Goal: Task Accomplishment & Management: Manage account settings

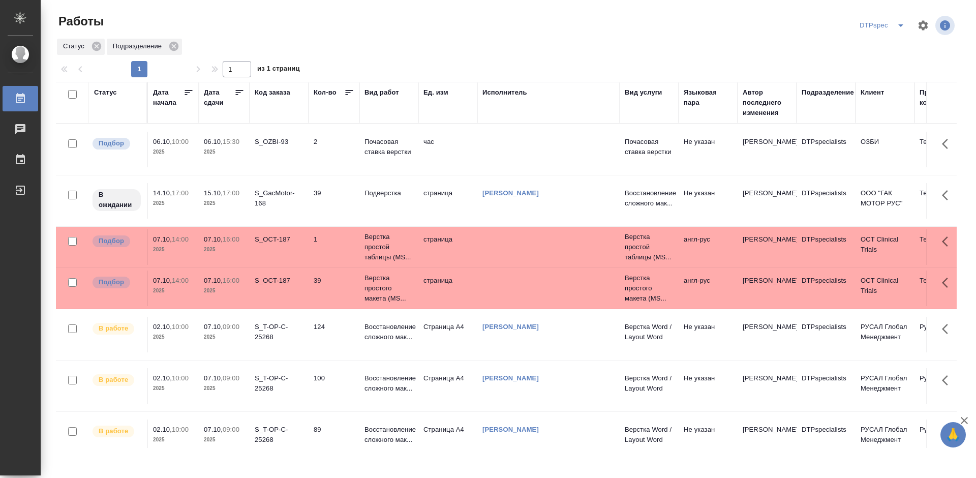
click at [235, 95] on icon at bounding box center [239, 92] width 10 height 10
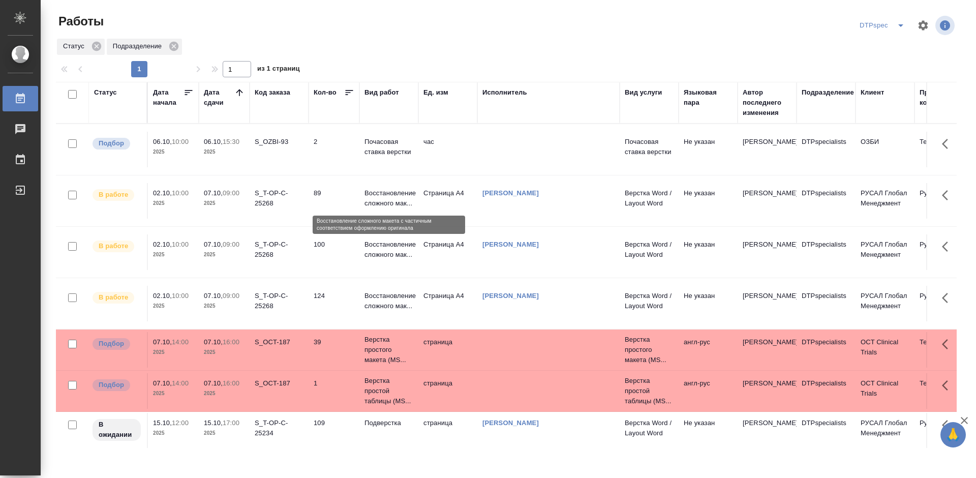
click at [391, 196] on p "Восстановление сложного мак..." at bounding box center [388, 198] width 49 height 20
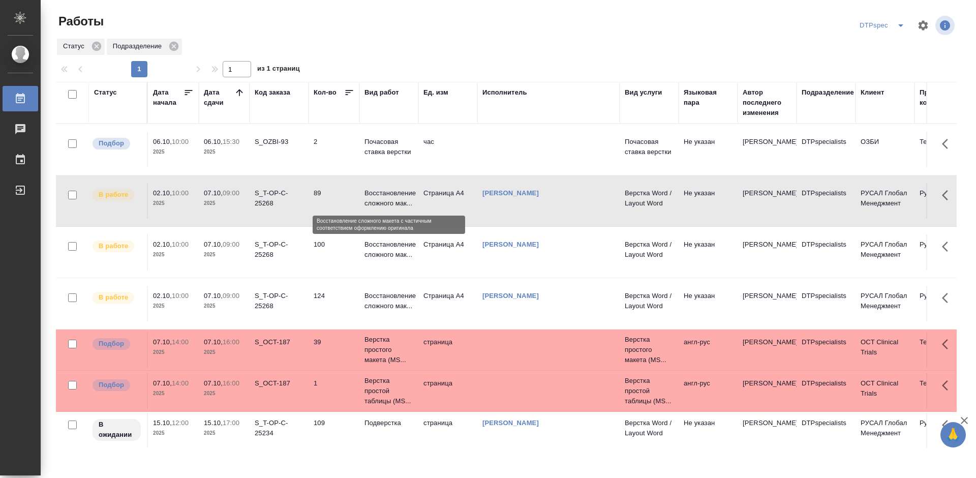
click at [391, 196] on p "Восстановление сложного мак..." at bounding box center [388, 198] width 49 height 20
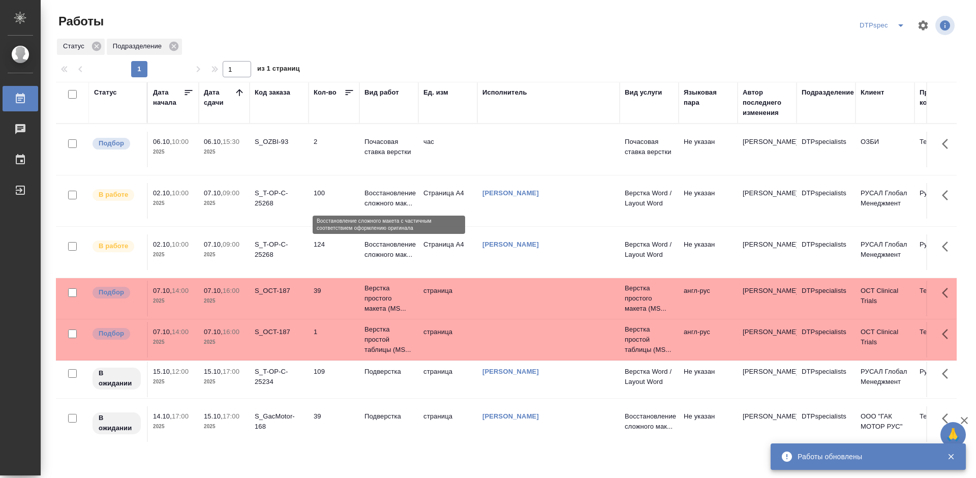
click at [402, 200] on p "Восстановление сложного мак..." at bounding box center [388, 198] width 49 height 20
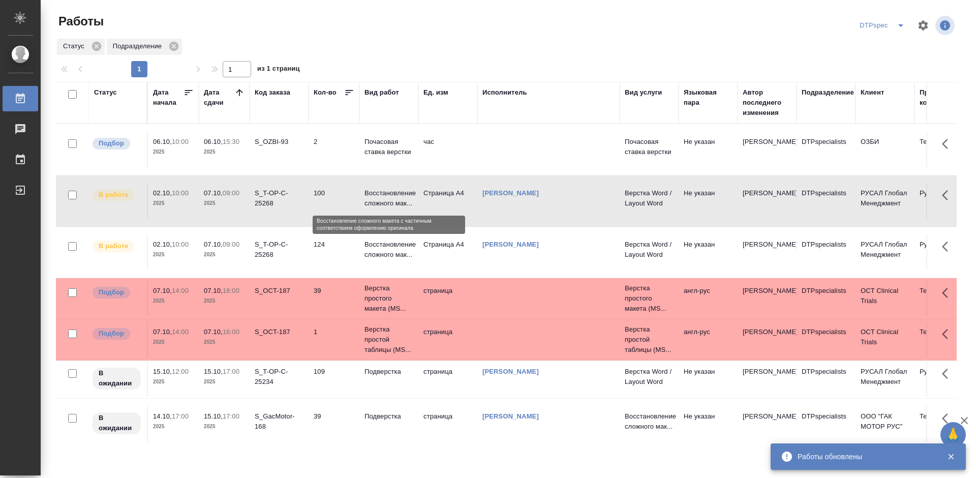
click at [402, 200] on p "Восстановление сложного мак..." at bounding box center [388, 198] width 49 height 20
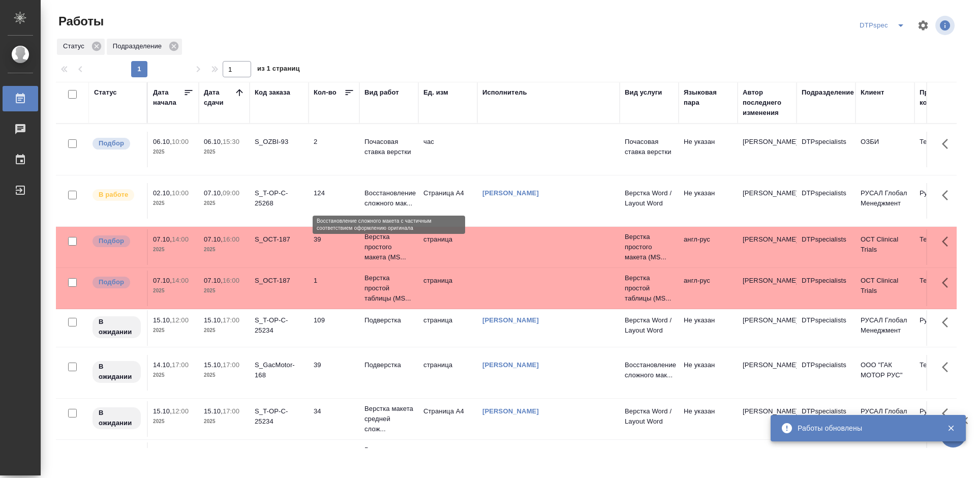
click at [383, 200] on p "Восстановление сложного мак..." at bounding box center [388, 198] width 49 height 20
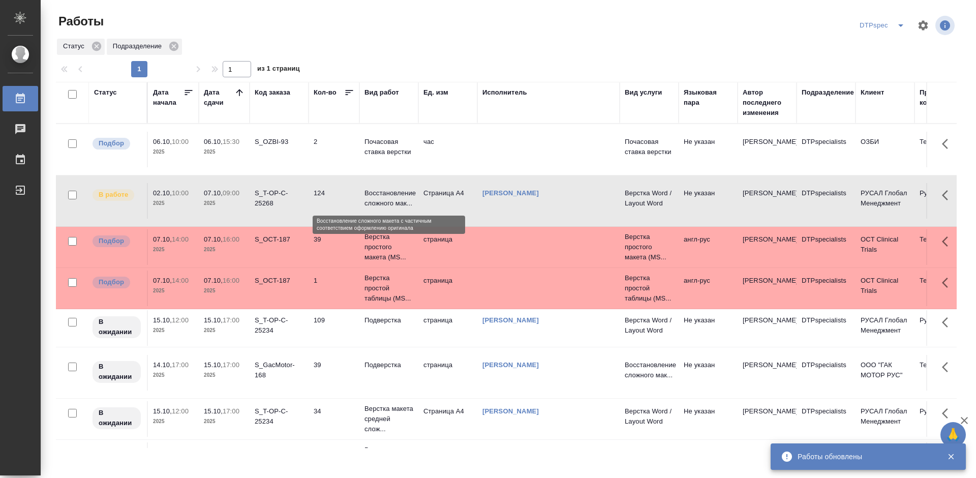
click at [383, 200] on p "Восстановление сложного мак..." at bounding box center [388, 198] width 49 height 20
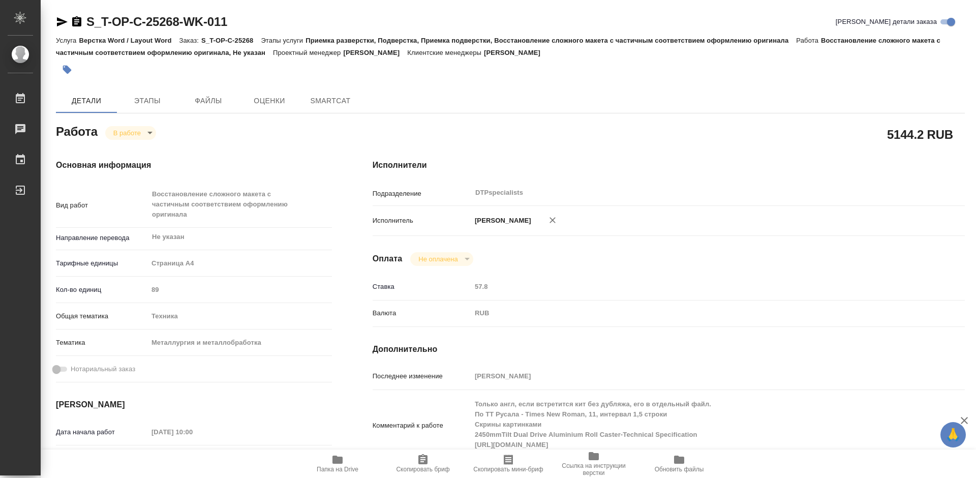
type textarea "x"
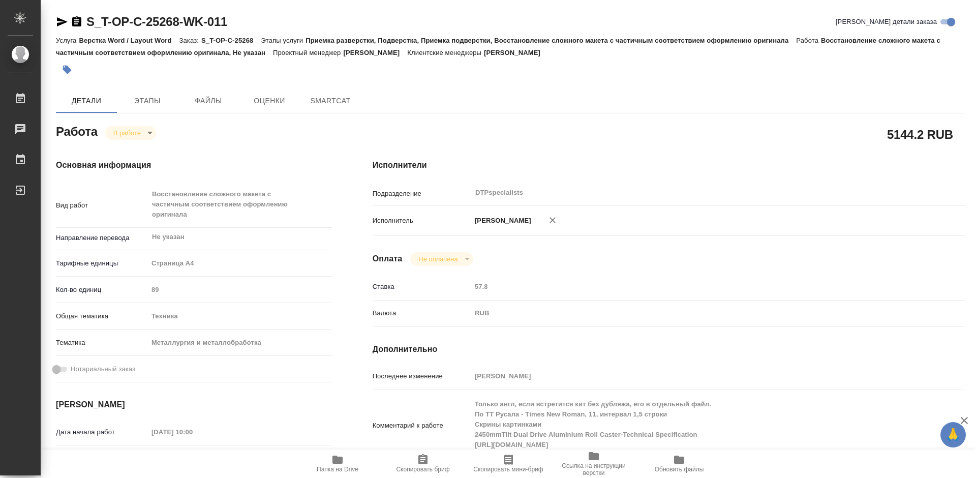
type textarea "x"
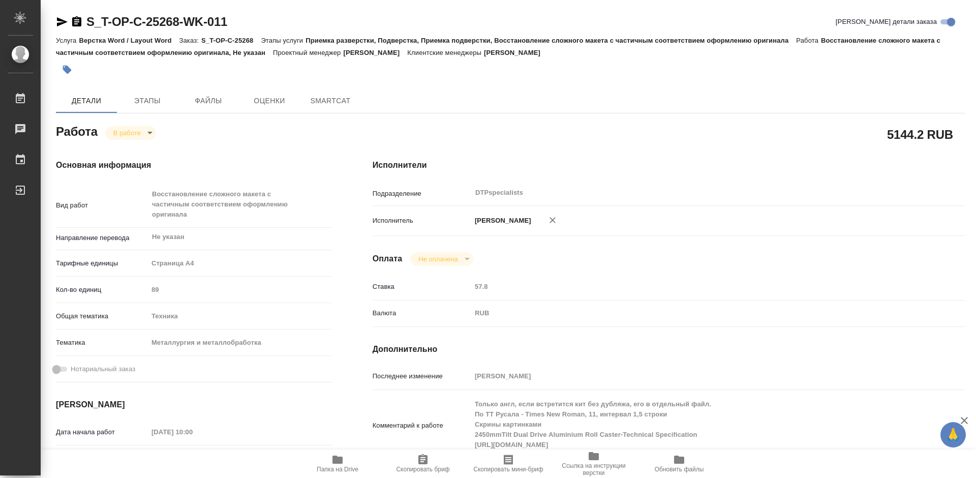
type textarea "x"
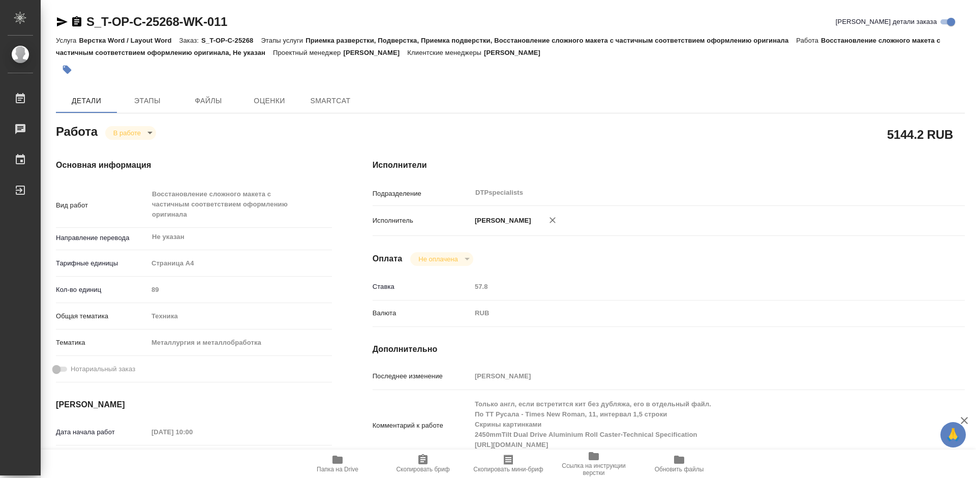
type textarea "x"
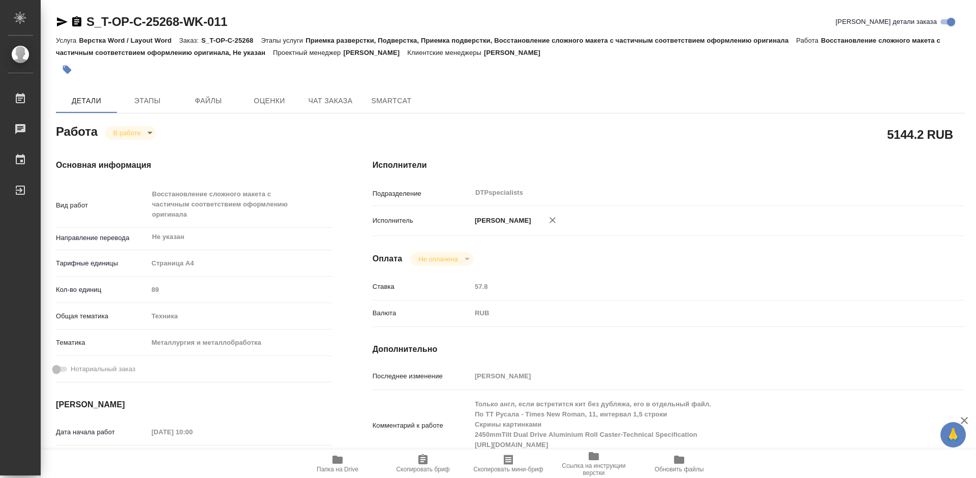
type textarea "x"
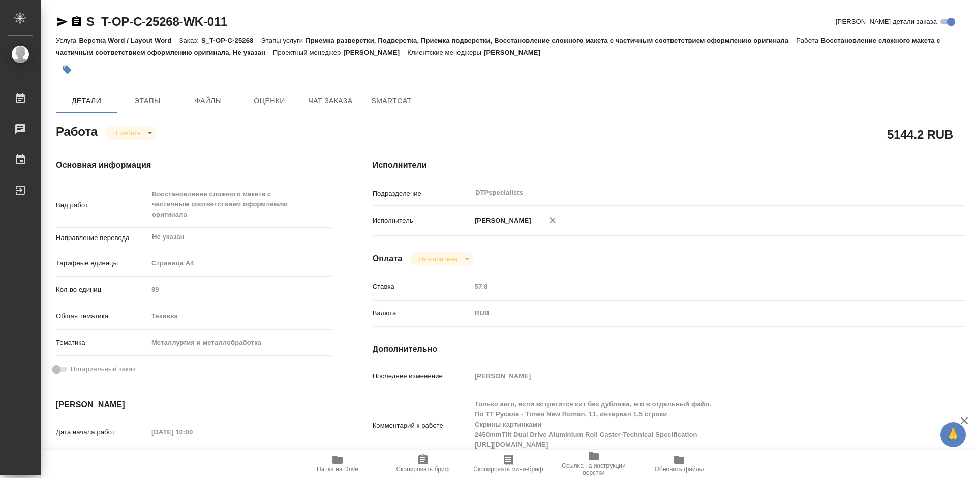
type textarea "x"
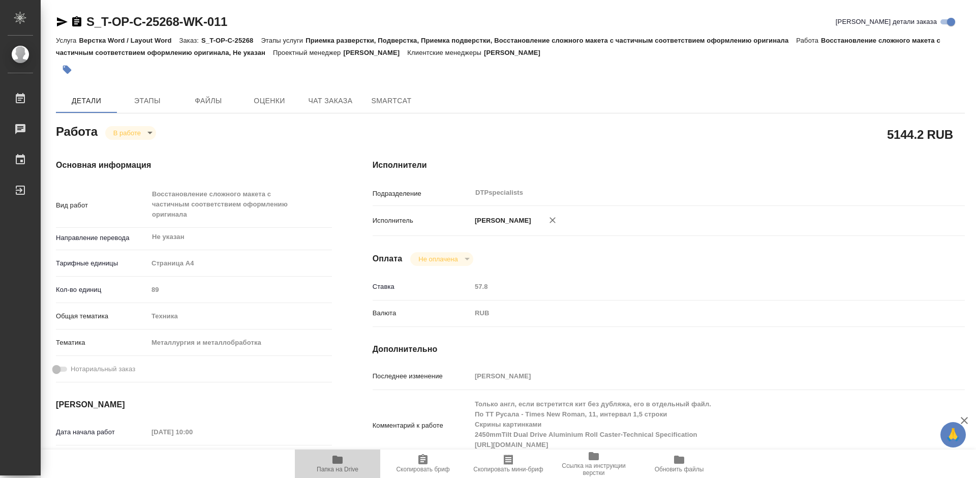
click at [345, 464] on span "Папка на Drive" at bounding box center [337, 462] width 73 height 19
click at [129, 133] on body "🙏 .cls-1 fill:#fff; AWATERA Работы 0 Чаты График Выйти S_T-OP-C-25268-WK-011 Кр…" at bounding box center [488, 239] width 976 height 478
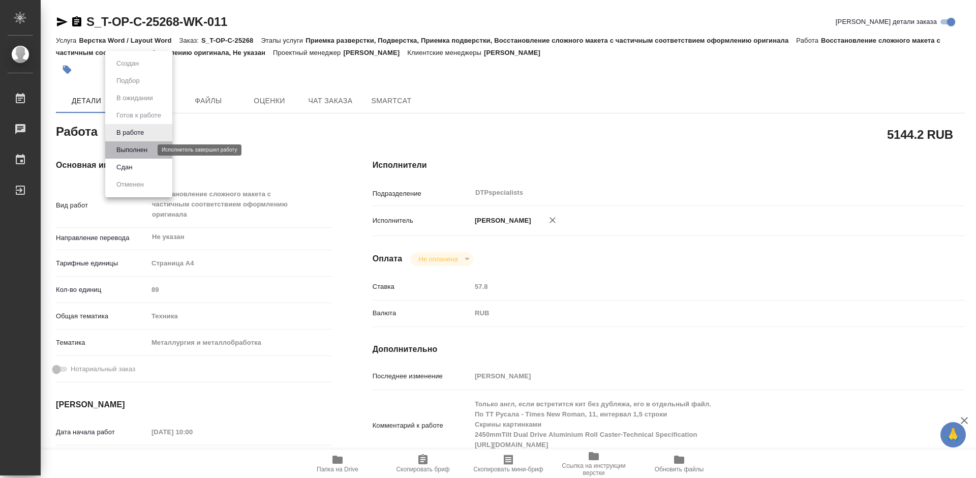
click at [129, 149] on button "Выполнен" at bounding box center [131, 149] width 37 height 11
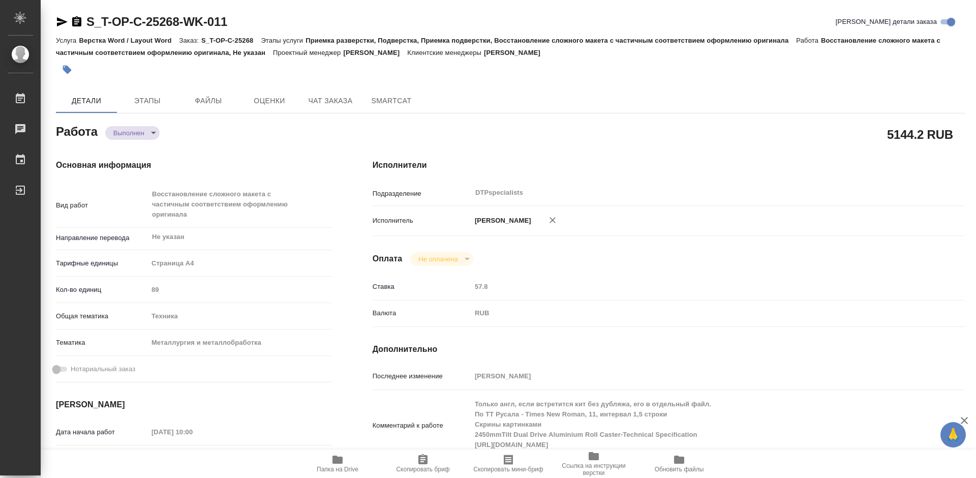
type textarea "x"
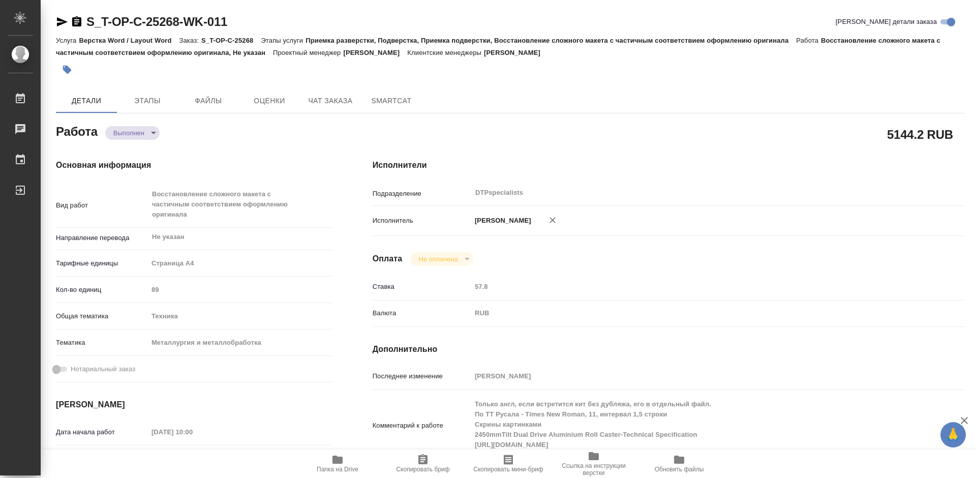
type textarea "x"
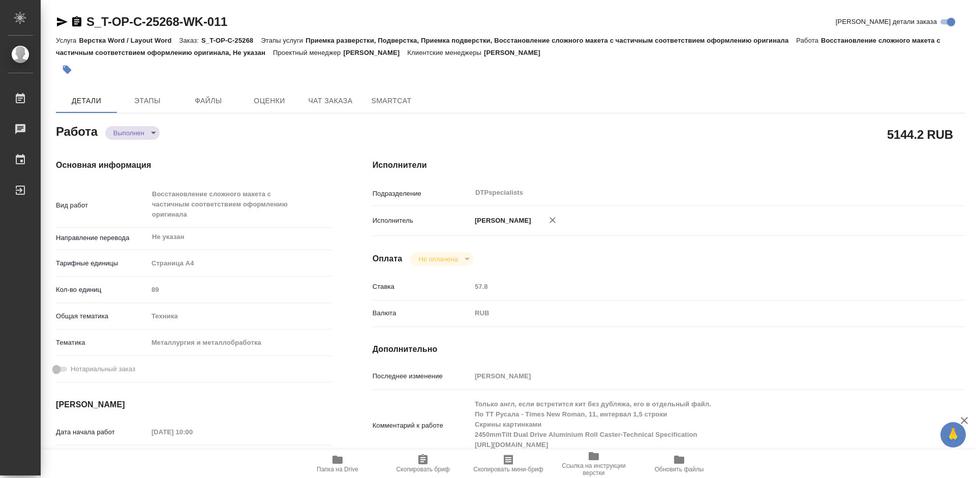
type textarea "x"
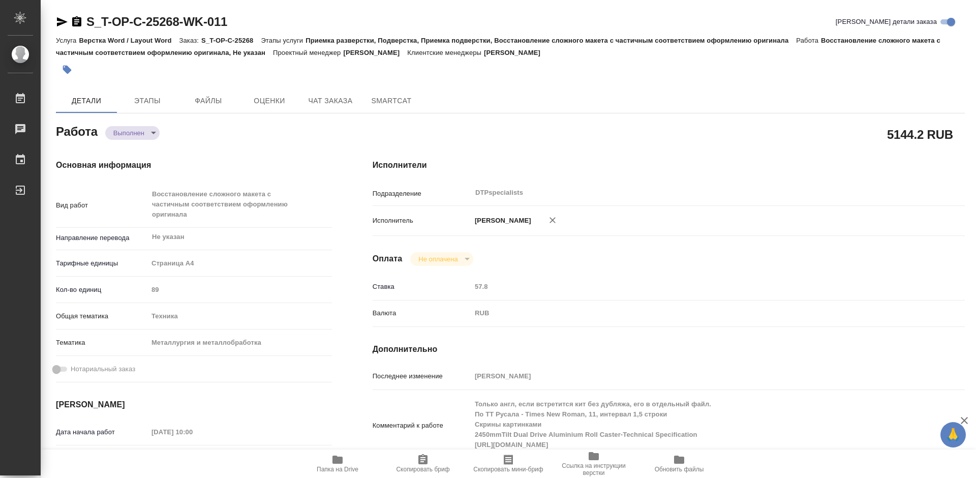
scroll to position [102, 0]
type textarea "x"
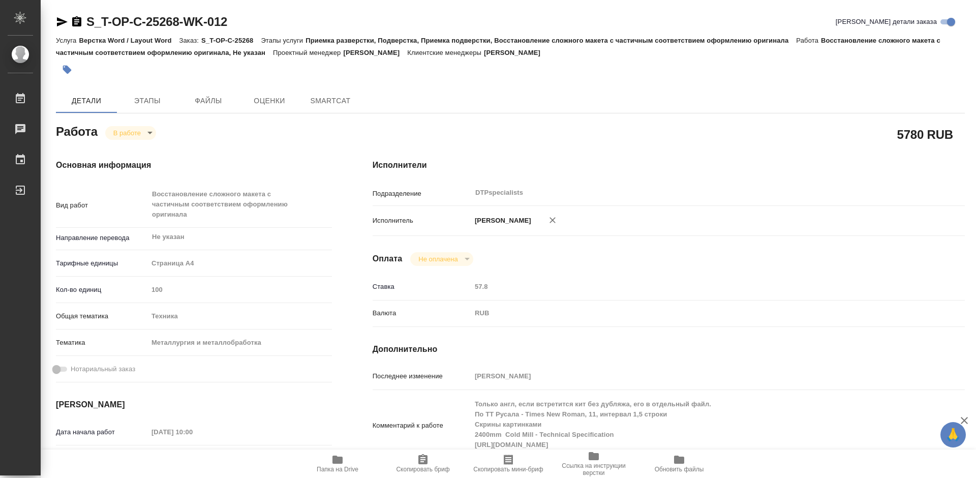
type textarea "x"
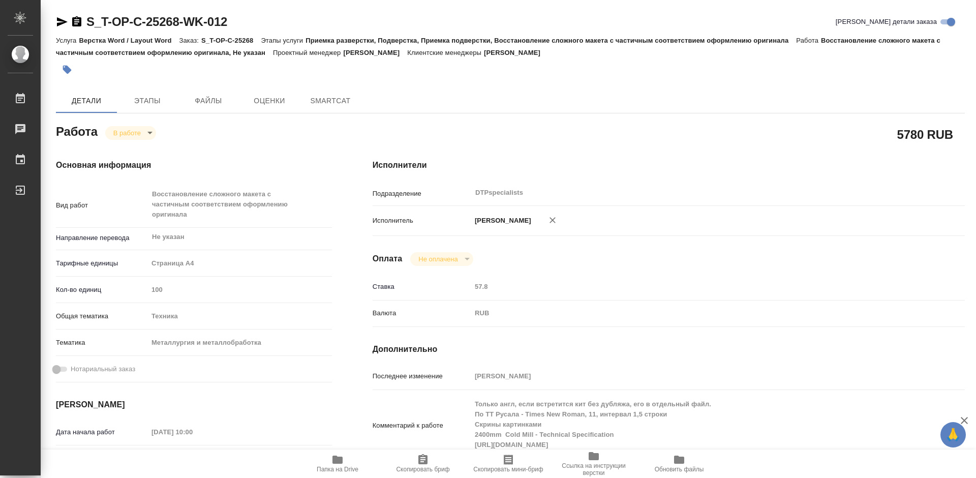
type textarea "x"
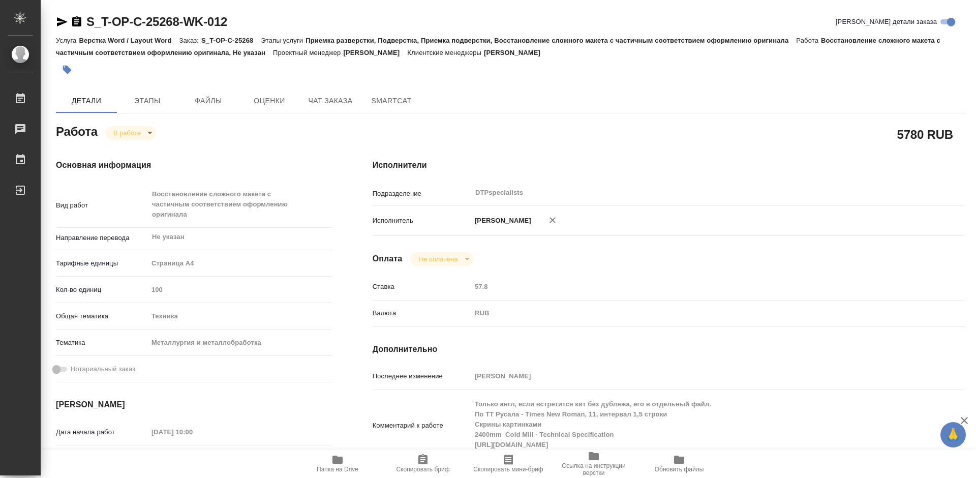
type textarea "x"
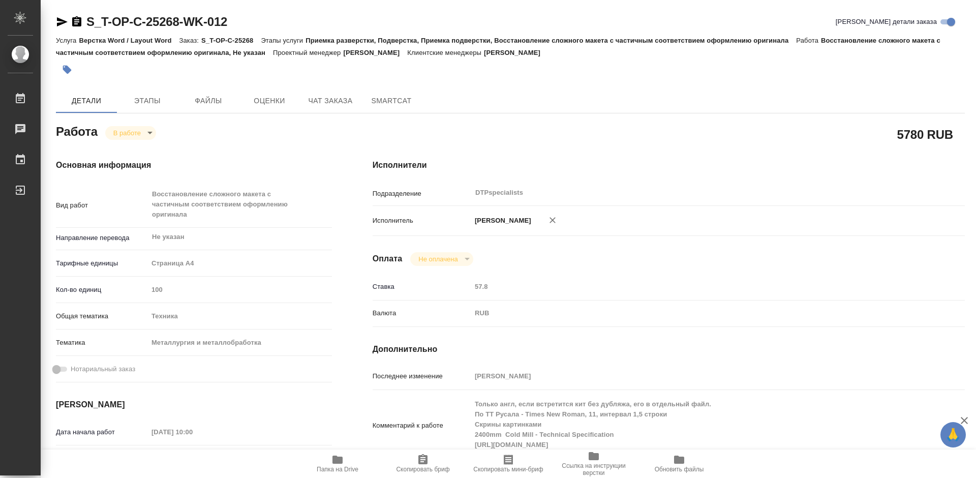
type textarea "x"
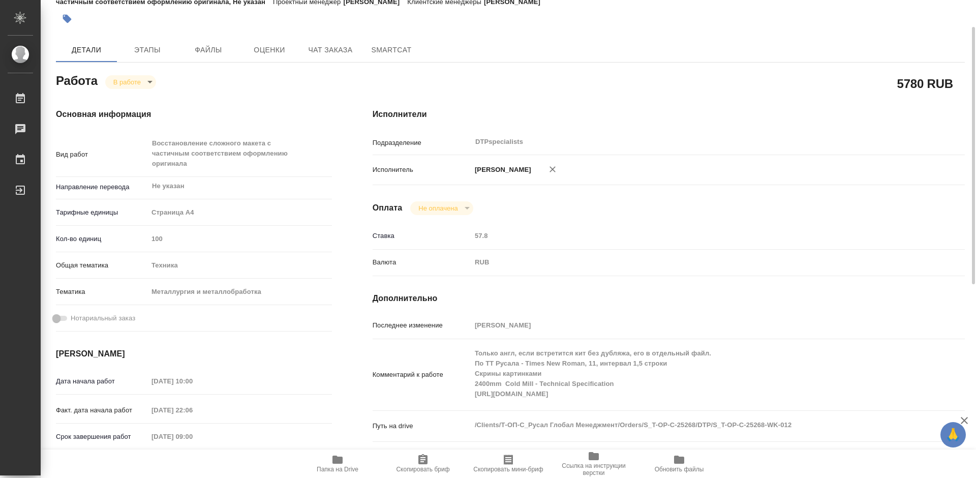
click at [339, 455] on icon "button" at bounding box center [337, 459] width 12 height 12
click at [139, 85] on body "🙏 .cls-1 fill:#fff; AWATERA Работы 0 Чаты График Выйти S_T-OP-C-25268-WK-012 Кр…" at bounding box center [488, 239] width 976 height 478
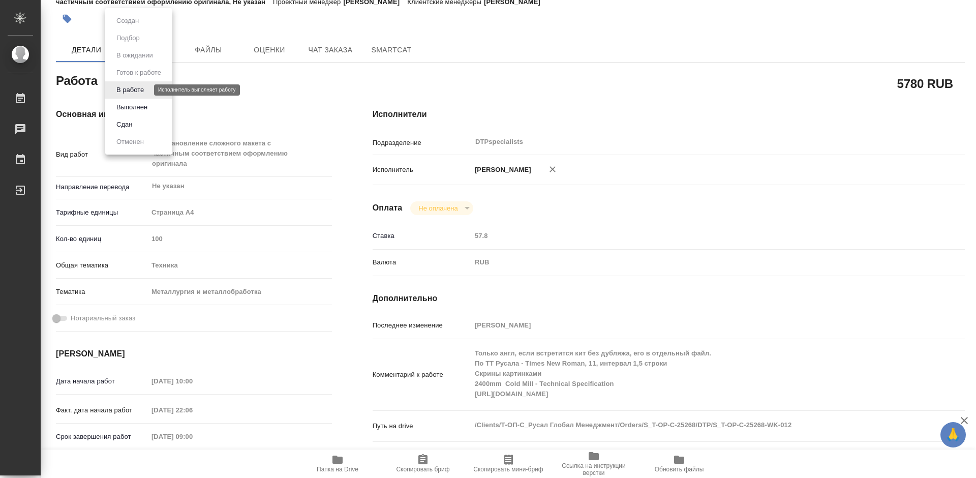
click at [137, 94] on button "В работе" at bounding box center [130, 89] width 34 height 11
click at [137, 85] on body "🙏 .cls-1 fill:#fff; AWATERA Работы 0 Чаты График Выйти S_T-OP-C-25268-WK-012 Кр…" at bounding box center [488, 239] width 976 height 478
click at [137, 108] on button "Выполнен" at bounding box center [131, 107] width 37 height 11
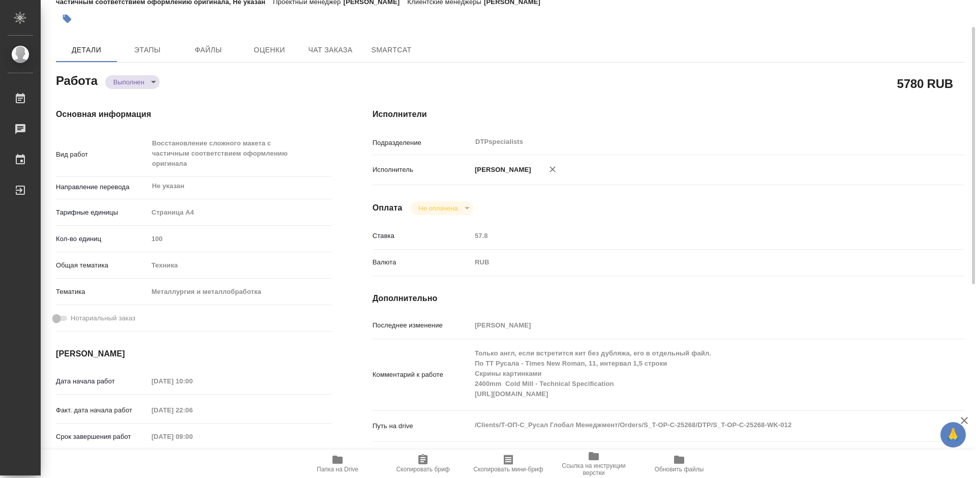
type textarea "x"
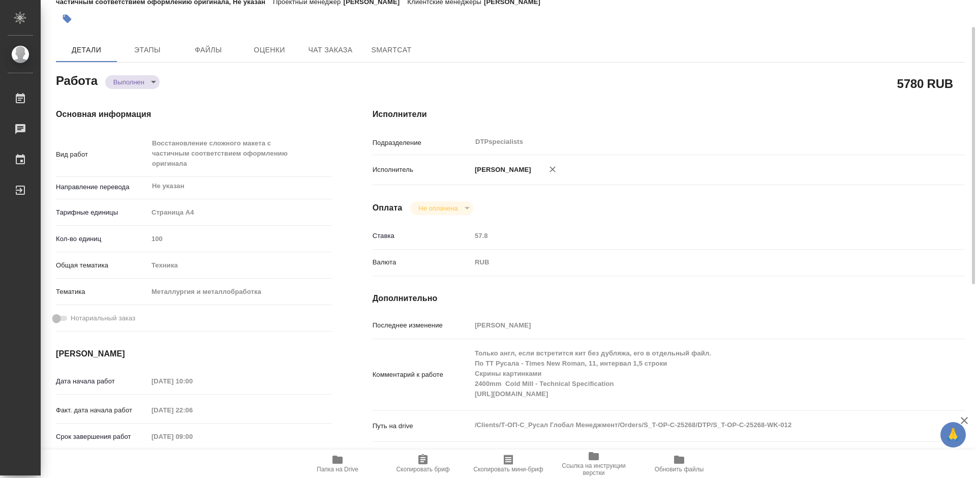
type textarea "x"
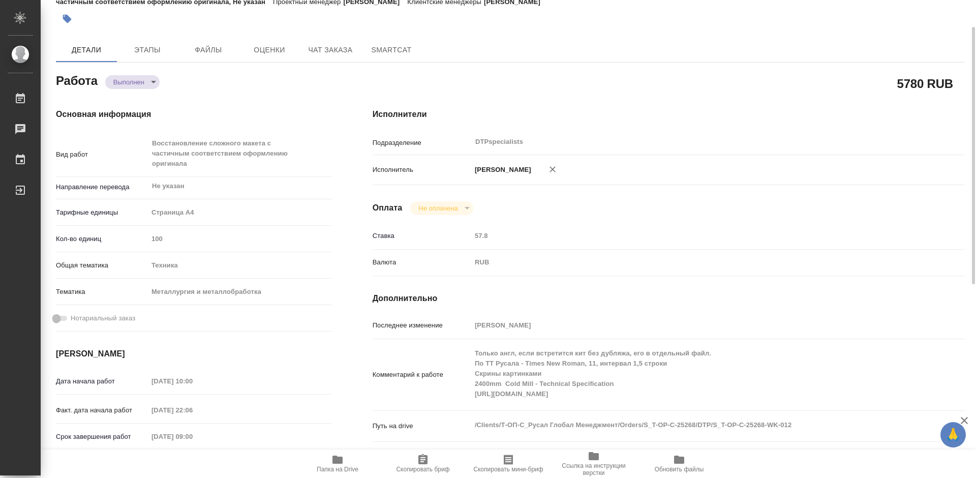
type textarea "x"
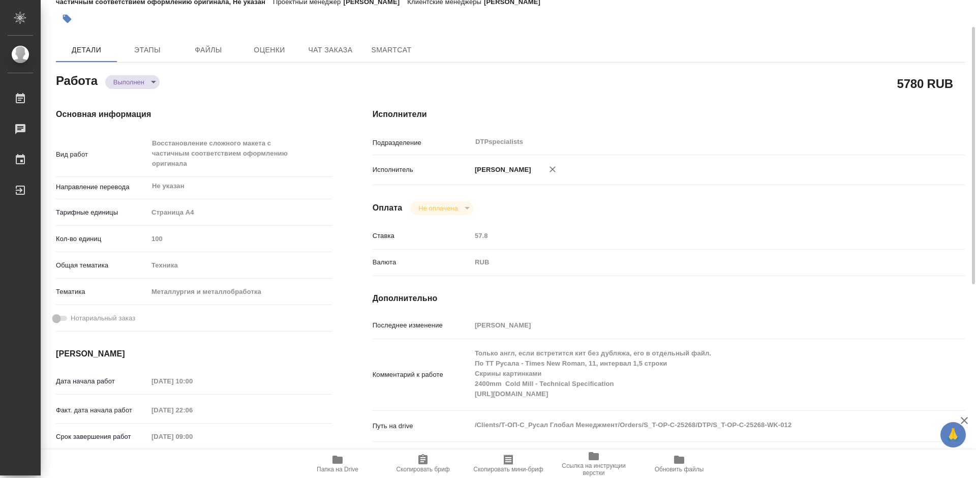
type textarea "x"
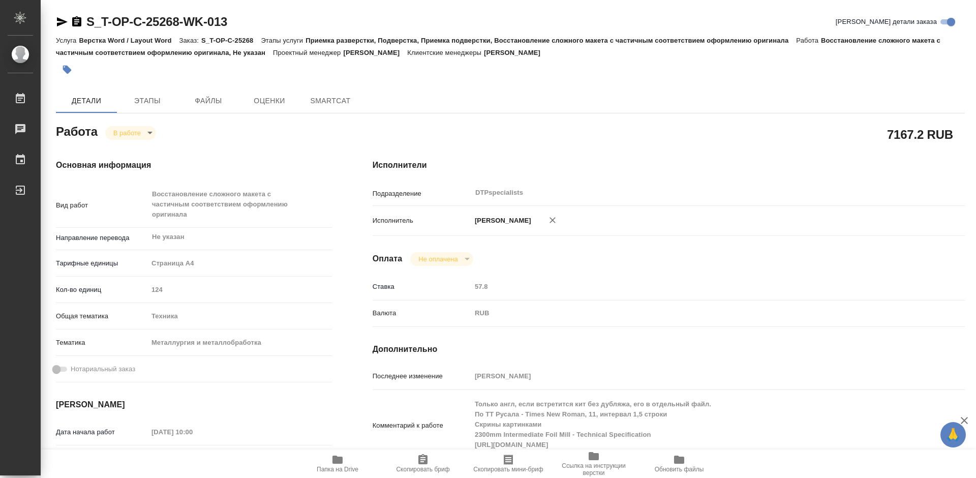
type textarea "x"
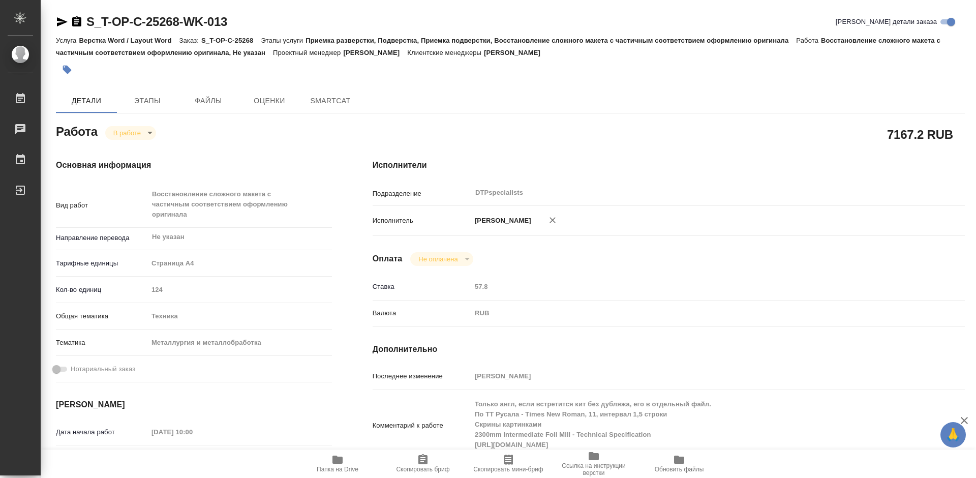
type textarea "x"
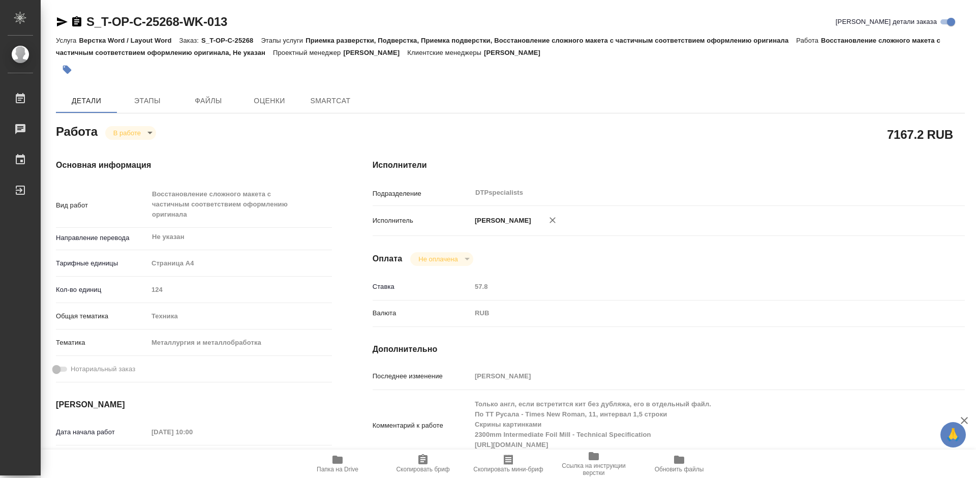
type textarea "x"
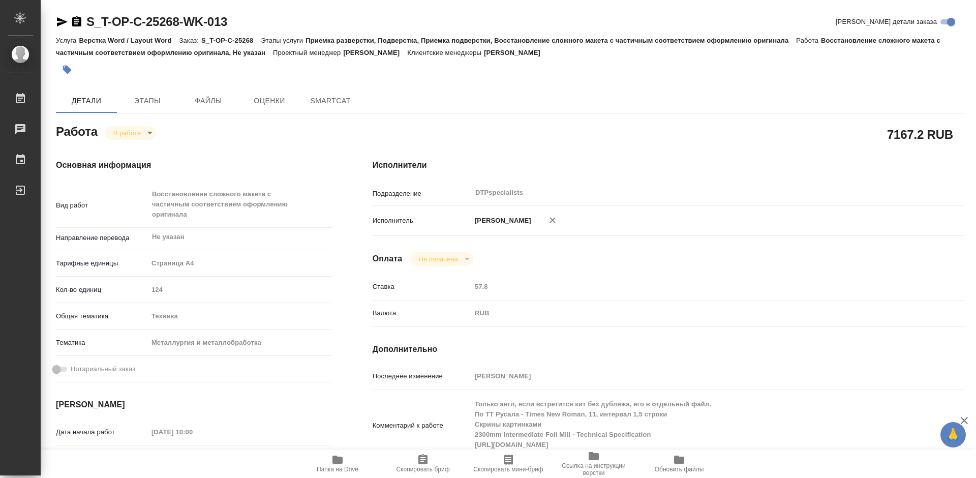
type textarea "x"
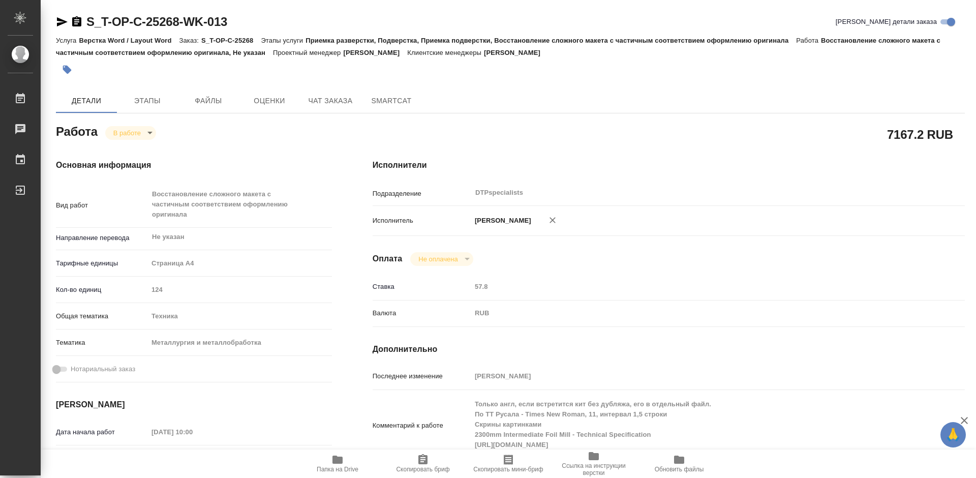
type textarea "x"
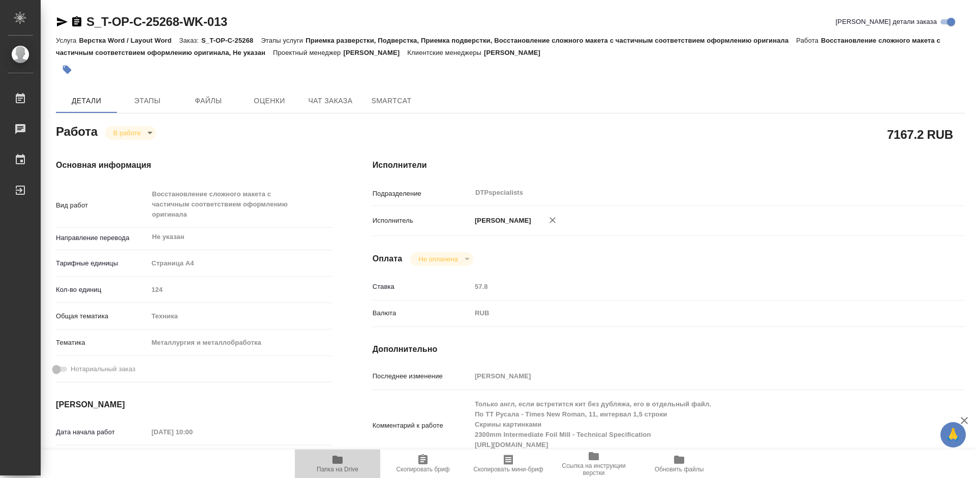
click at [332, 465] on span "Папка на Drive" at bounding box center [338, 468] width 42 height 7
type textarea "x"
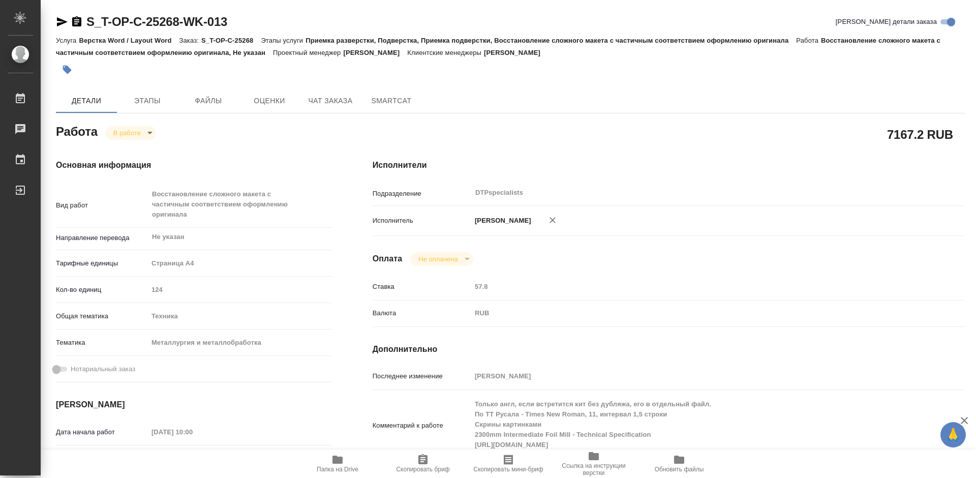
type textarea "x"
click at [135, 134] on body "🙏 .cls-1 fill:#fff; AWATERA Работы 0 Чаты График Выйти S_T-OP-C-25268-WK-013 Кр…" at bounding box center [488, 239] width 976 height 478
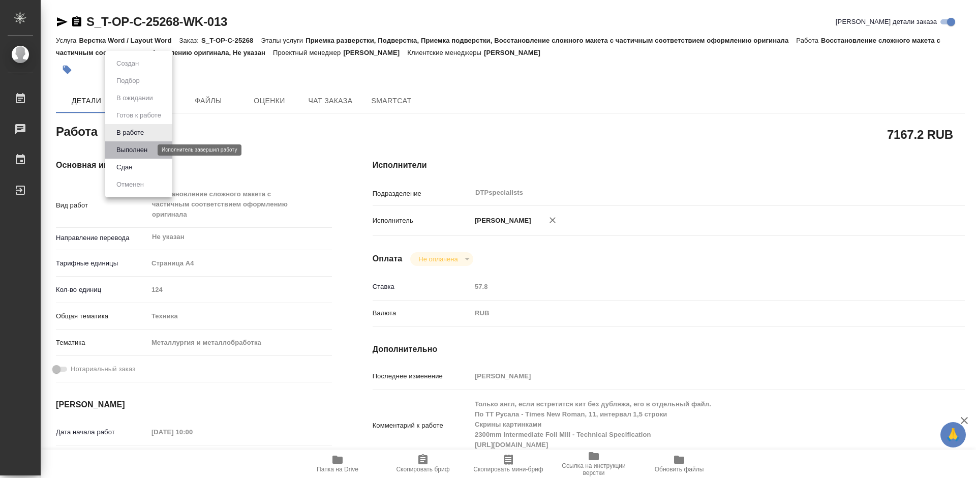
click at [129, 149] on button "Выполнен" at bounding box center [131, 149] width 37 height 11
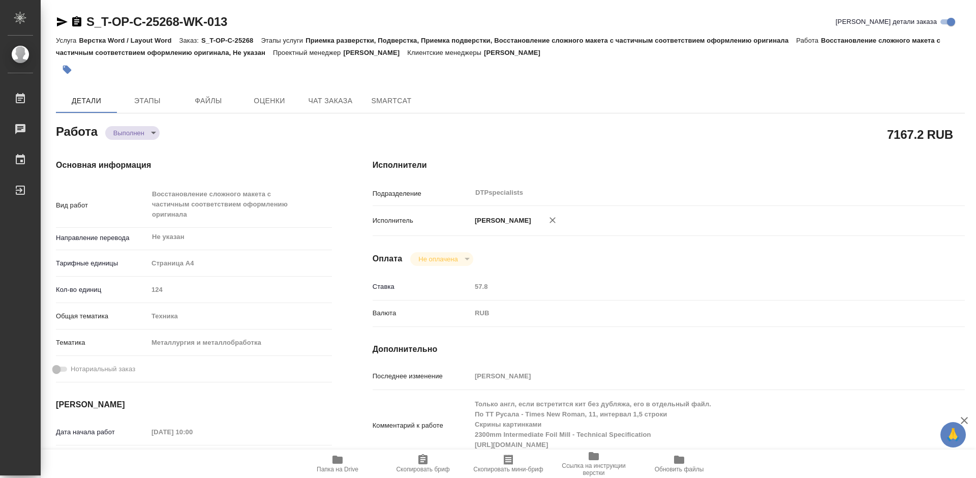
type textarea "x"
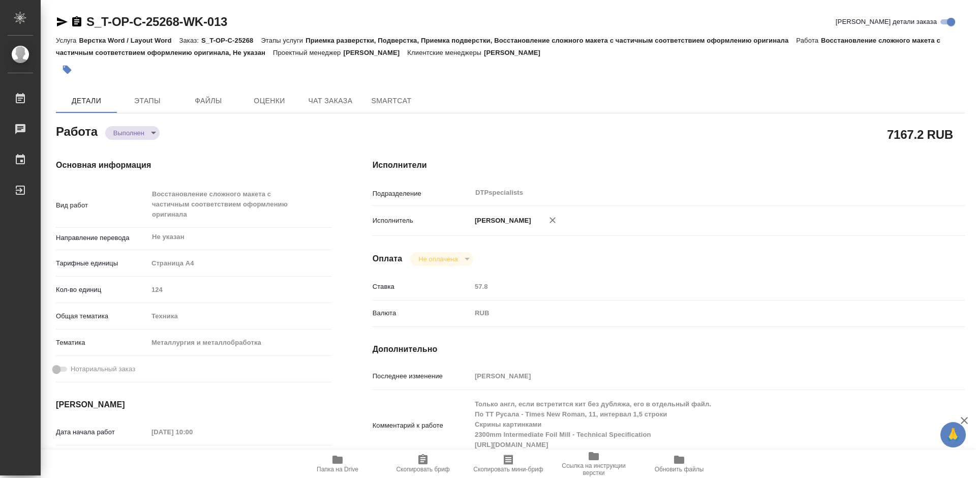
type textarea "x"
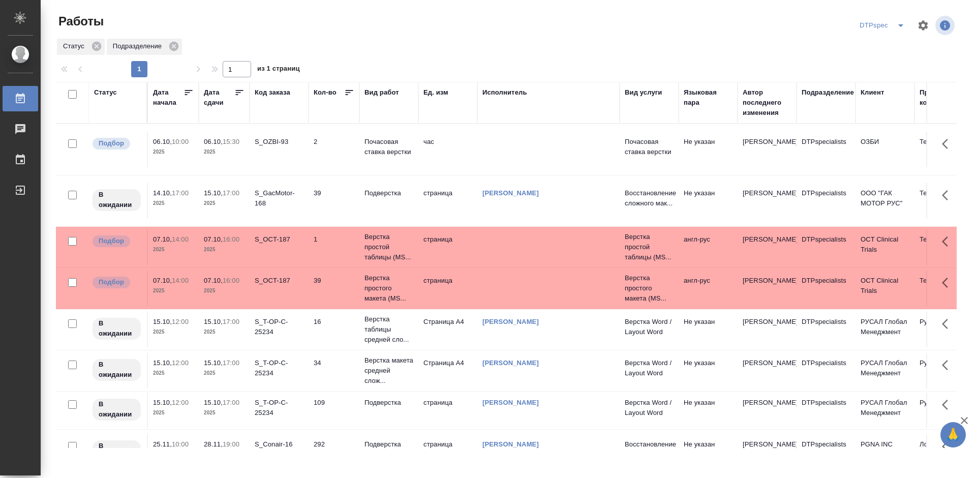
click at [238, 94] on icon at bounding box center [239, 92] width 10 height 10
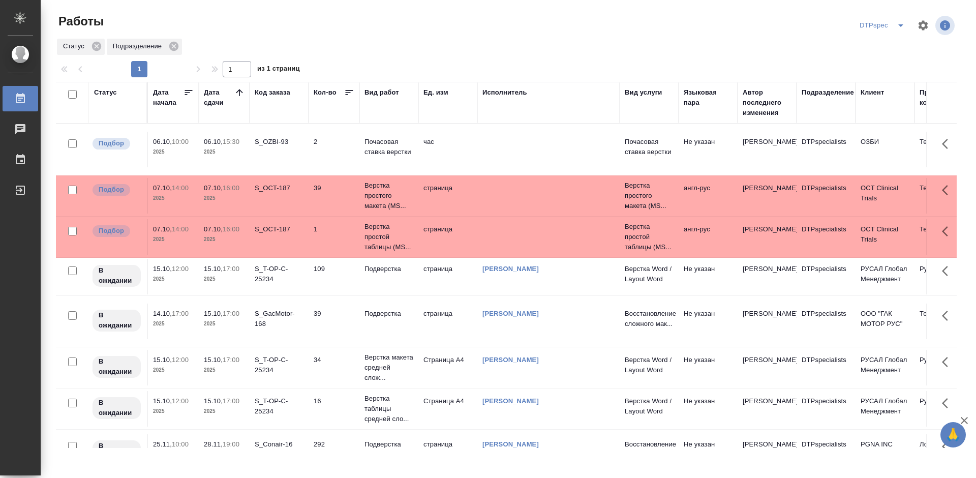
click at [908, 29] on button "split button" at bounding box center [900, 25] width 20 height 16
click at [882, 61] on li "Верстка_Дизайн" at bounding box center [883, 62] width 71 height 16
